Goal: Information Seeking & Learning: Learn about a topic

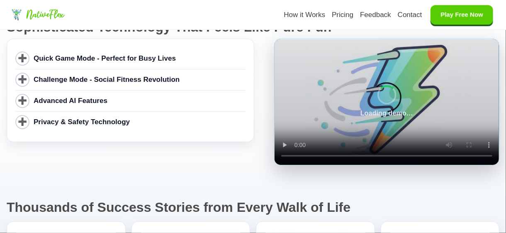
scroll to position [2653, 0]
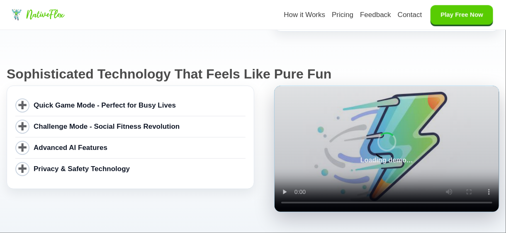
click at [36, 100] on span "Quick Game Mode - Perfect for Busy Lives" at bounding box center [105, 105] width 142 height 11
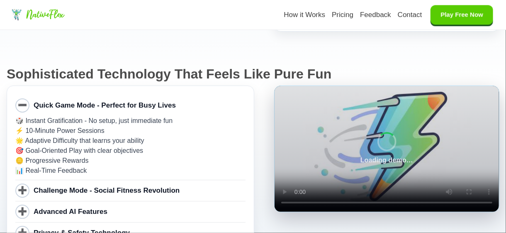
click at [36, 186] on span "Challenge Mode - Social Fitness Revolution" at bounding box center [107, 190] width 146 height 8
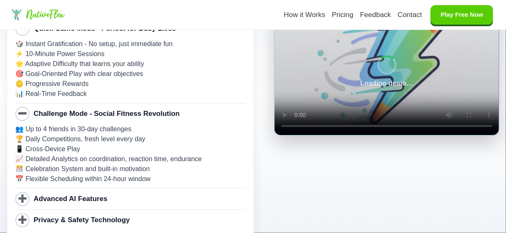
scroll to position [2778, 0]
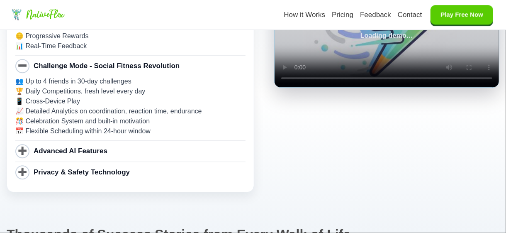
click at [54, 146] on span "Advanced AI Features" at bounding box center [71, 151] width 74 height 11
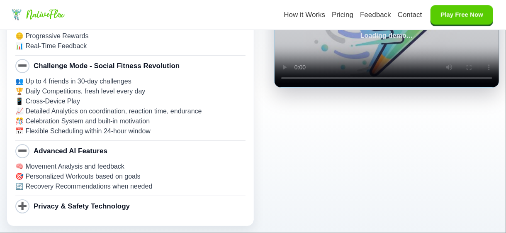
click at [47, 201] on span "Privacy & Safety Technology" at bounding box center [82, 206] width 96 height 11
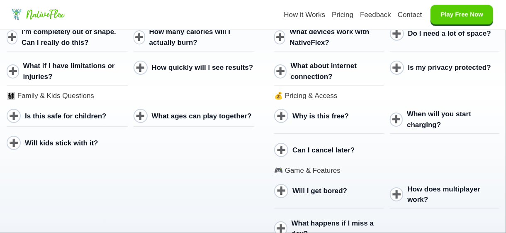
scroll to position [3731, 0]
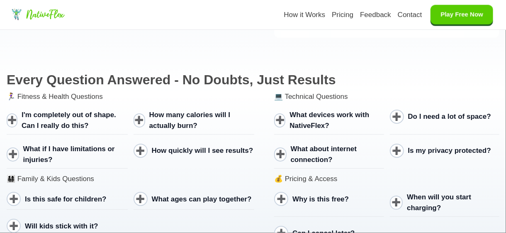
click at [47, 111] on span "I'm completely out of shape. Can I really do this?" at bounding box center [69, 120] width 95 height 19
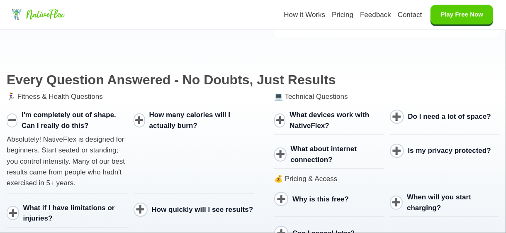
click at [41, 204] on span "What if I have limitations or injuries?" at bounding box center [69, 213] width 92 height 19
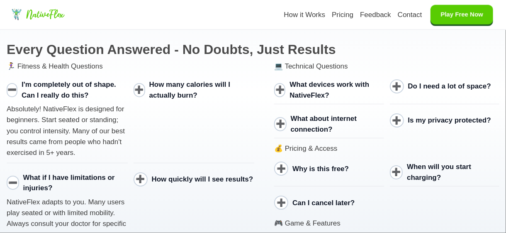
scroll to position [3814, 0]
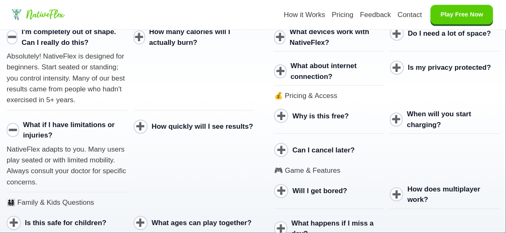
click at [47, 218] on span "Is this safe for children?" at bounding box center [66, 222] width 82 height 8
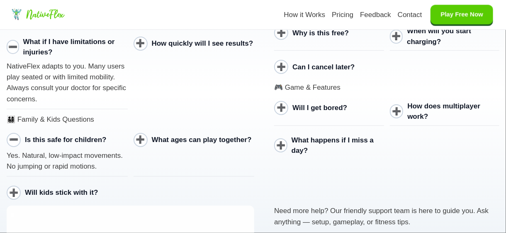
click at [57, 188] on span "Will kids stick with it?" at bounding box center [61, 192] width 73 height 8
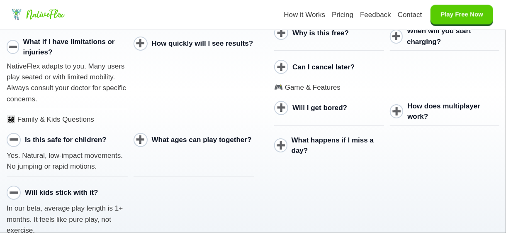
click at [152, 136] on span "What ages can play together?" at bounding box center [202, 140] width 100 height 8
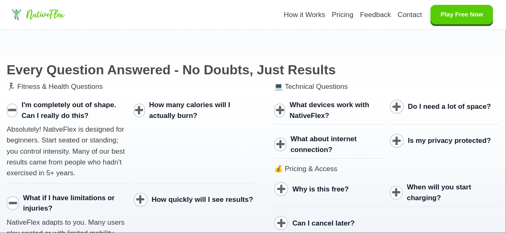
scroll to position [3731, 0]
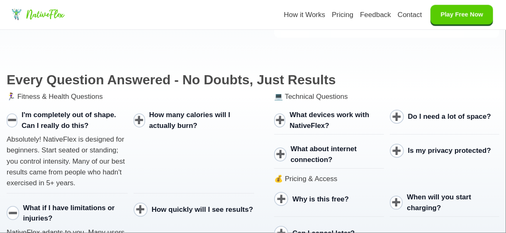
click at [160, 205] on span "How quickly will I see results?" at bounding box center [203, 209] width 102 height 8
click at [172, 111] on span "How many calories will I actually burn?" at bounding box center [189, 120] width 81 height 19
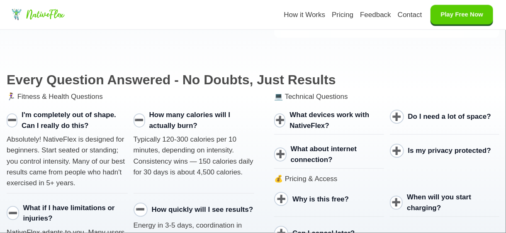
click at [301, 111] on span "What devices work with NativeFlex?" at bounding box center [329, 120] width 80 height 19
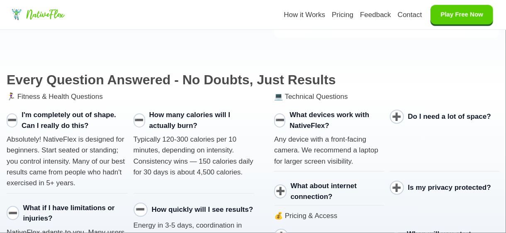
click at [309, 182] on span "What about internet connection?" at bounding box center [324, 191] width 66 height 19
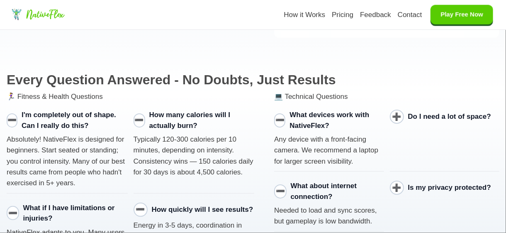
scroll to position [3814, 0]
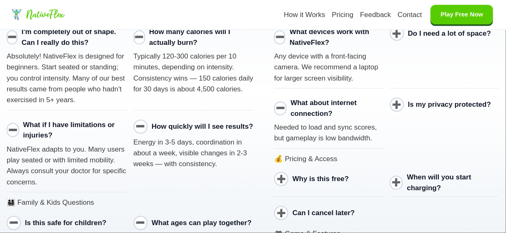
drag, startPoint x: 306, startPoint y: 130, endPoint x: 305, endPoint y: 138, distance: 8.3
click at [306, 175] on span "Why is this free?" at bounding box center [320, 179] width 56 height 8
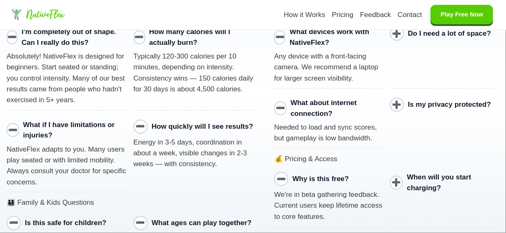
drag, startPoint x: 308, startPoint y: 195, endPoint x: 307, endPoint y: 191, distance: 4.2
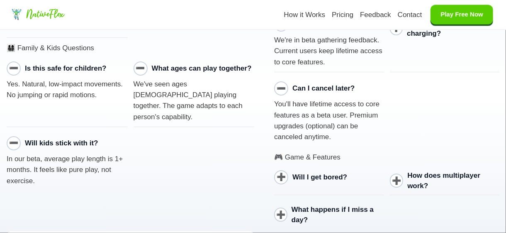
scroll to position [3980, 0]
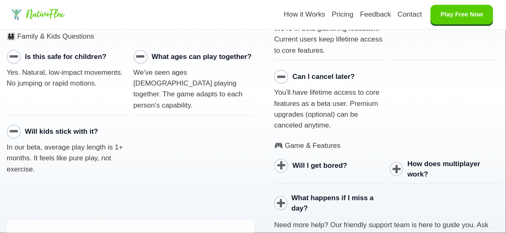
click at [311, 161] on span "Will I get bored?" at bounding box center [319, 165] width 55 height 8
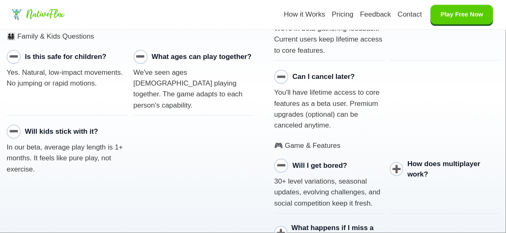
click at [306, 223] on span "What happens if I miss a day?" at bounding box center [332, 232] width 82 height 19
click at [407, 160] on span "How does multiplayer work?" at bounding box center [443, 169] width 73 height 19
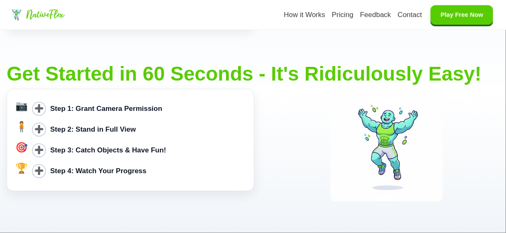
scroll to position [929, 0]
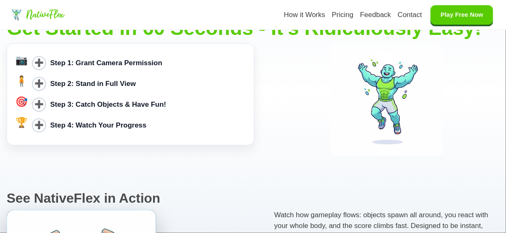
click at [104, 65] on b "Step 1: Grant Camera Permission" at bounding box center [106, 63] width 112 height 8
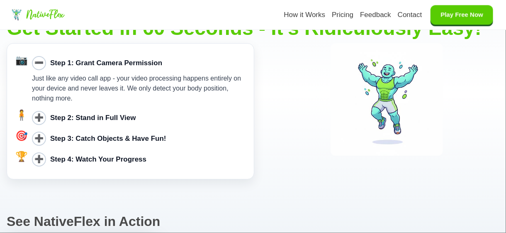
click at [103, 103] on div "Just like any video call app - your video processing happens entirely on your d…" at bounding box center [139, 88] width 214 height 30
click at [105, 116] on b "Step 2: Stand in Full View" at bounding box center [93, 118] width 86 height 8
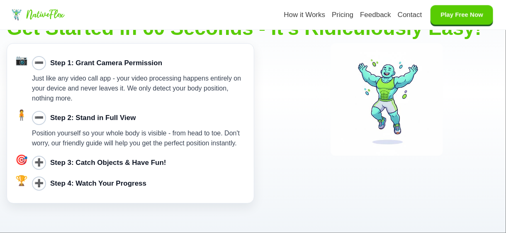
click at [108, 166] on b "Step 3: Catch Objects & Have Fun!" at bounding box center [108, 162] width 116 height 8
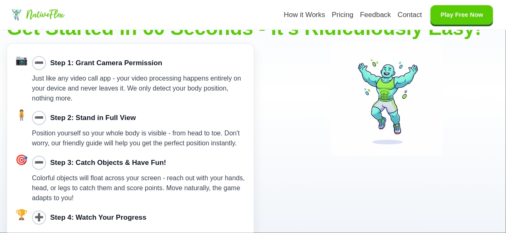
drag, startPoint x: 100, startPoint y: 219, endPoint x: 109, endPoint y: 203, distance: 18.6
click at [100, 218] on b "Step 4: Watch Your Progress" at bounding box center [98, 217] width 96 height 8
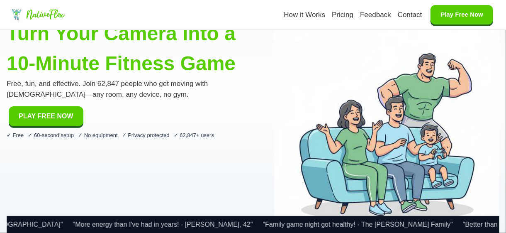
scroll to position [0, 0]
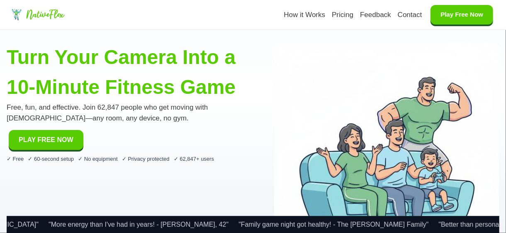
copy div "LoremiPsum Dol si Ametc Adipisc Elitsedd Eiusmod Temp Inci Utl Etdo Magn Aliqua…"
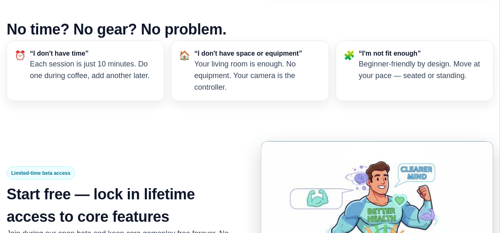
scroll to position [2861, 0]
